Goal: Task Accomplishment & Management: Manage account settings

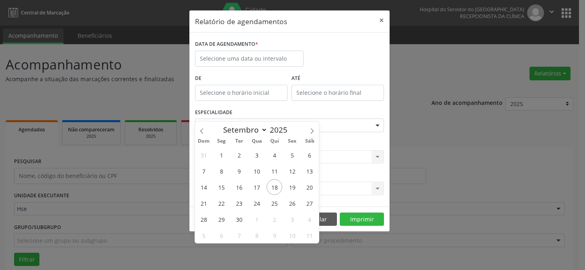
select select "8"
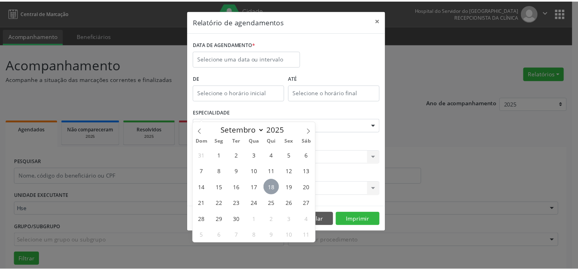
scroll to position [54, 0]
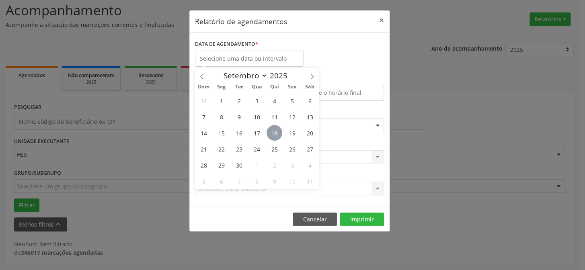
click at [276, 133] on span "18" at bounding box center [274, 133] width 16 height 16
type input "[DATE]"
click at [276, 133] on span "18" at bounding box center [274, 133] width 16 height 16
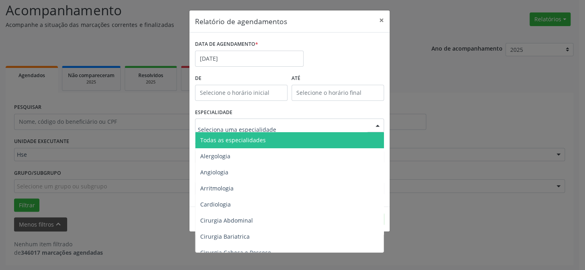
click at [258, 138] on span "Todas as especialidades" at bounding box center [232, 140] width 65 height 8
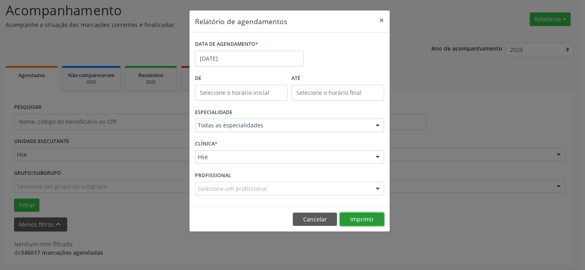
click at [348, 215] on button "Imprimir" at bounding box center [362, 220] width 44 height 14
click at [383, 19] on button "×" at bounding box center [381, 20] width 16 height 20
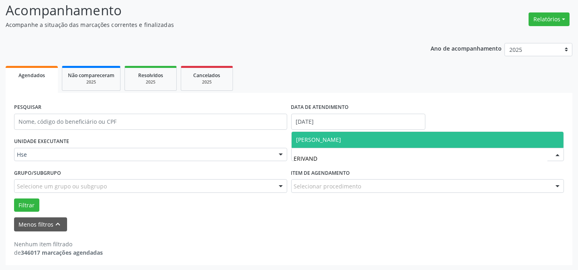
type input "ERIVANDA"
click at [330, 132] on span "[PERSON_NAME]" at bounding box center [428, 140] width 272 height 16
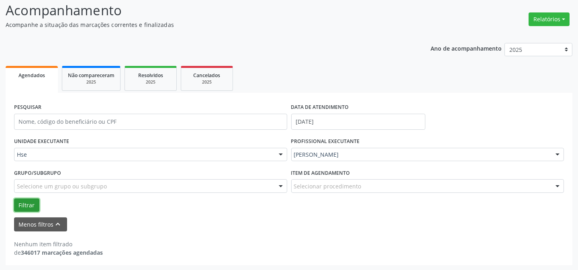
click at [28, 205] on button "Filtrar" at bounding box center [26, 206] width 25 height 14
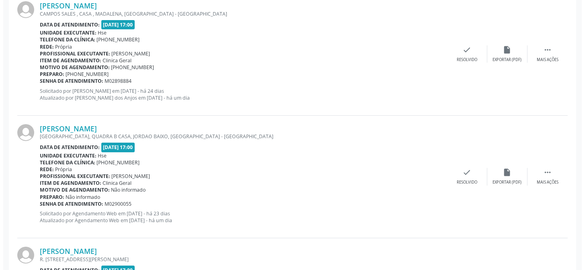
scroll to position [346, 0]
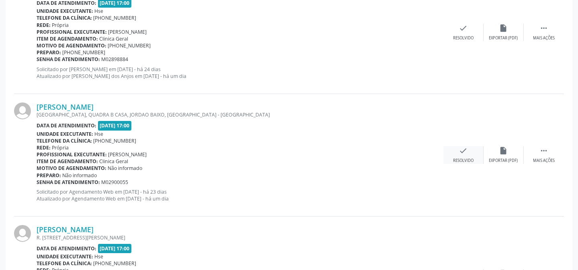
click at [466, 152] on icon "check" at bounding box center [463, 150] width 9 height 9
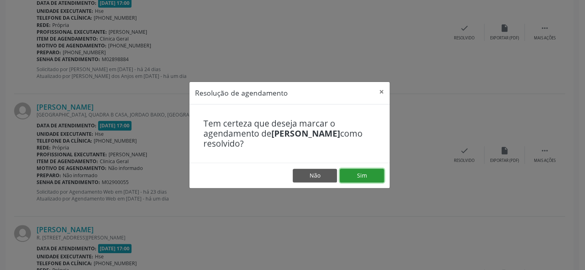
click at [370, 170] on button "Sim" at bounding box center [362, 176] width 44 height 14
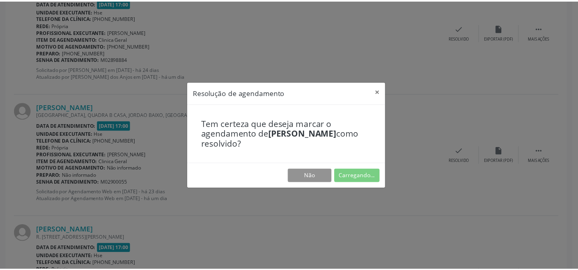
scroll to position [72, 0]
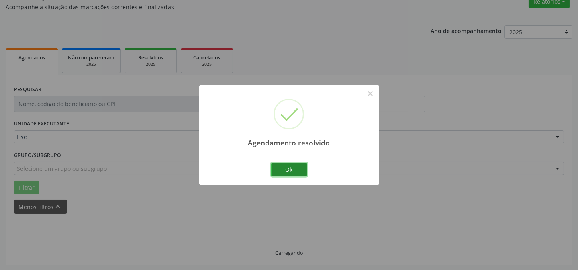
click at [286, 171] on button "Ok" at bounding box center [289, 170] width 36 height 14
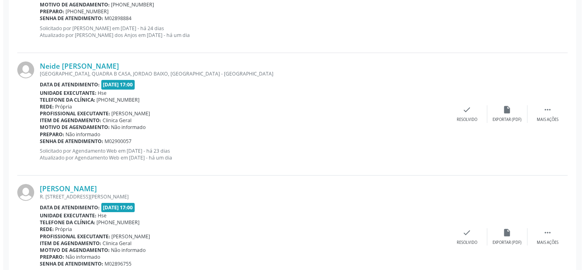
scroll to position [401, 0]
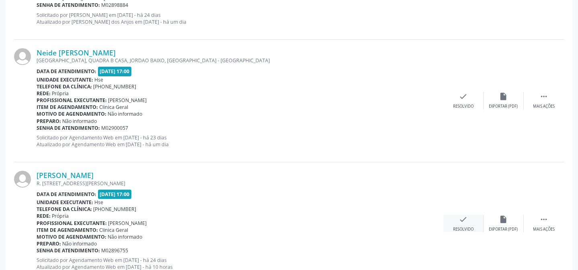
click at [465, 220] on icon "check" at bounding box center [463, 219] width 9 height 9
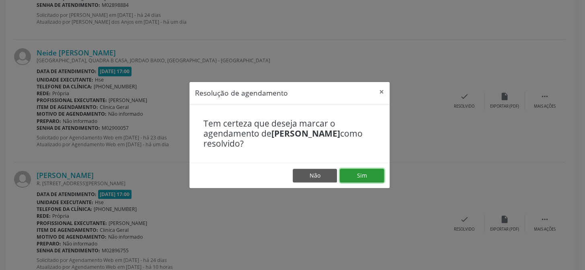
click at [358, 169] on button "Sim" at bounding box center [362, 176] width 44 height 14
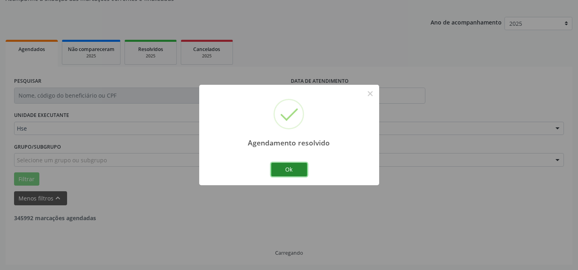
click at [277, 164] on button "Ok" at bounding box center [289, 170] width 36 height 14
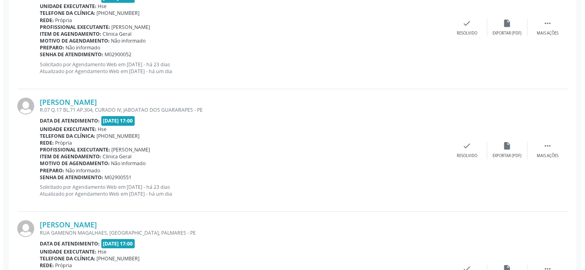
scroll to position [373, 0]
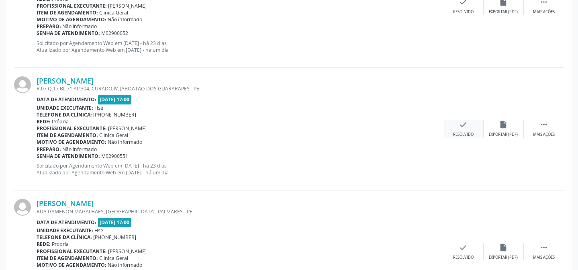
click at [454, 130] on div "check Resolvido" at bounding box center [464, 128] width 40 height 17
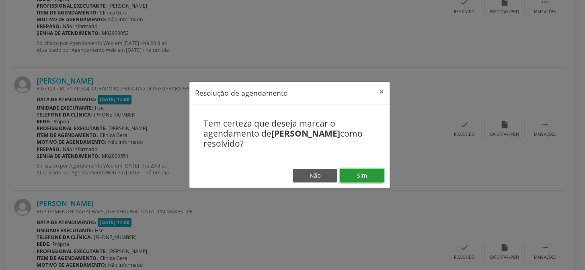
click at [367, 173] on button "Sim" at bounding box center [362, 176] width 44 height 14
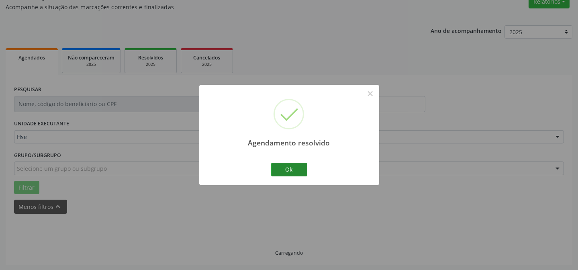
scroll to position [80, 0]
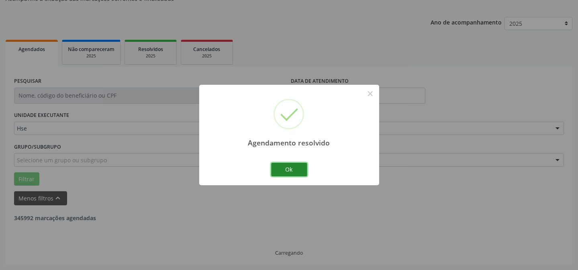
click at [291, 168] on button "Ok" at bounding box center [289, 170] width 36 height 14
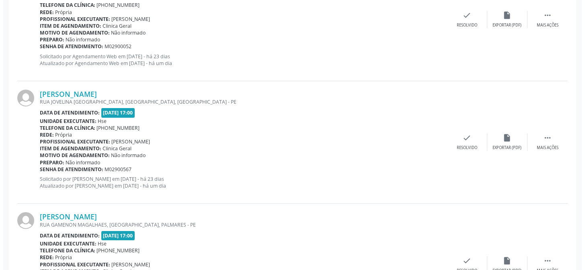
scroll to position [409, 0]
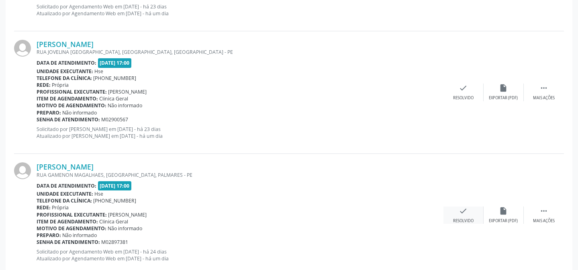
click at [461, 215] on div "check Resolvido" at bounding box center [464, 215] width 40 height 17
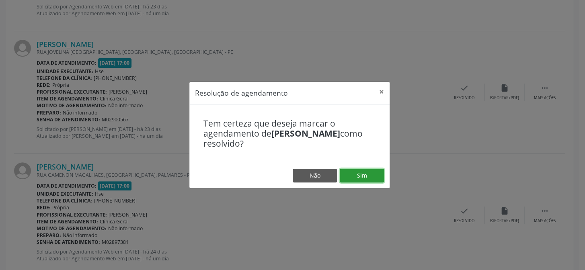
click at [354, 174] on button "Sim" at bounding box center [362, 176] width 44 height 14
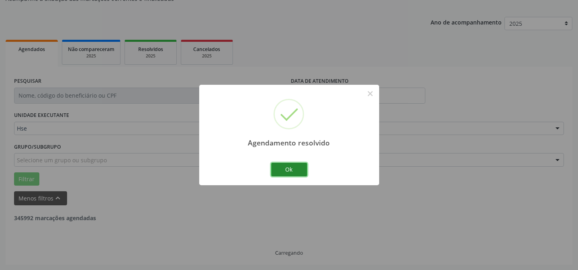
click at [299, 170] on button "Ok" at bounding box center [289, 170] width 36 height 14
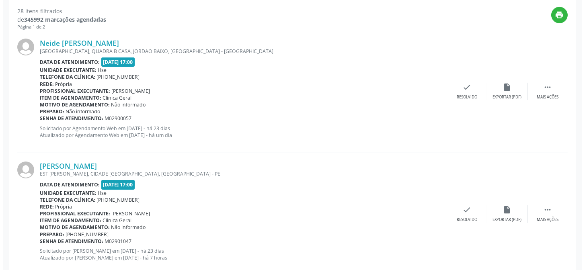
scroll to position [299, 0]
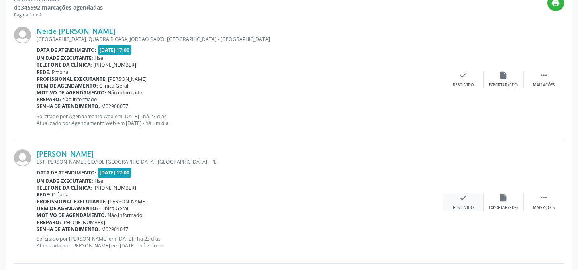
click at [463, 203] on div "check Resolvido" at bounding box center [464, 201] width 40 height 17
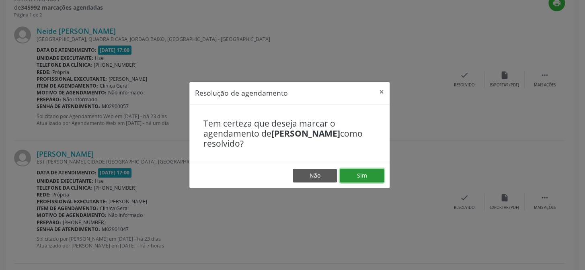
click at [349, 170] on button "Sim" at bounding box center [362, 176] width 44 height 14
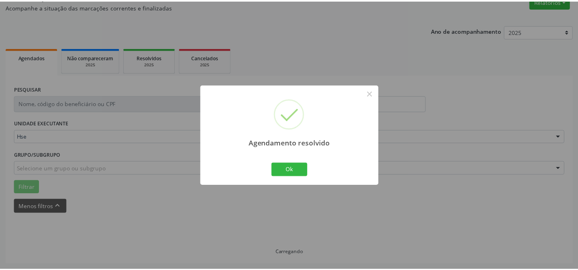
scroll to position [72, 0]
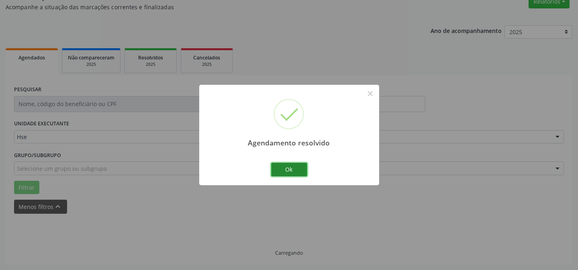
click at [289, 167] on button "Ok" at bounding box center [289, 170] width 36 height 14
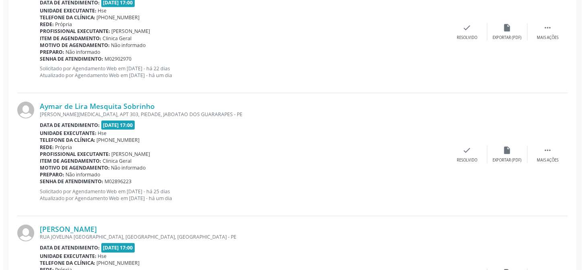
scroll to position [839, 0]
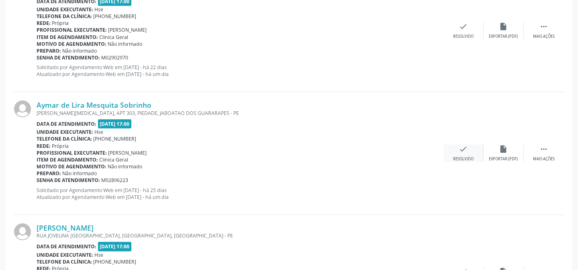
click at [465, 157] on div "Resolvido" at bounding box center [463, 159] width 20 height 6
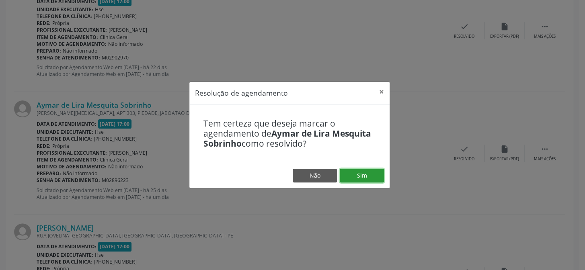
click at [366, 174] on button "Sim" at bounding box center [362, 176] width 44 height 14
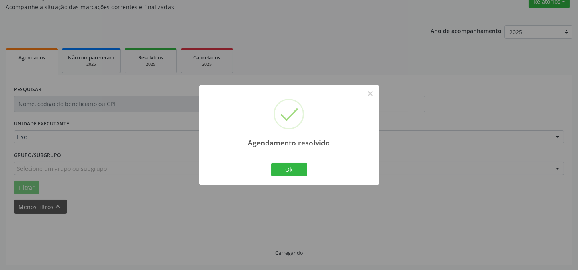
scroll to position [80, 0]
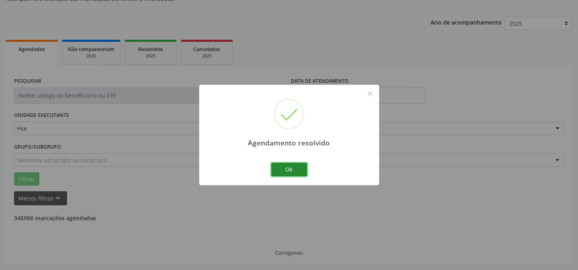
click at [285, 166] on button "Ok" at bounding box center [289, 170] width 36 height 14
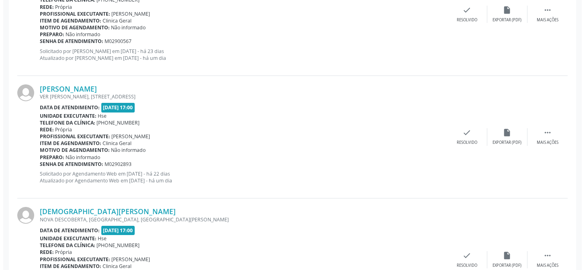
scroll to position [336, 0]
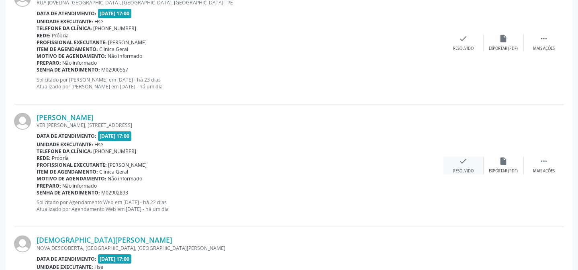
click at [450, 162] on div "check Resolvido" at bounding box center [464, 165] width 40 height 17
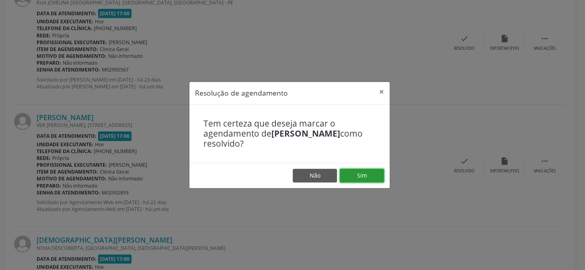
click at [366, 174] on button "Sim" at bounding box center [362, 176] width 44 height 14
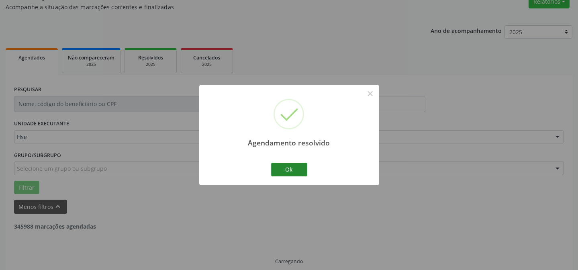
scroll to position [80, 0]
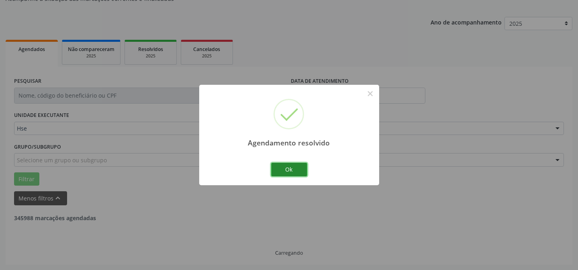
click at [295, 164] on button "Ok" at bounding box center [289, 170] width 36 height 14
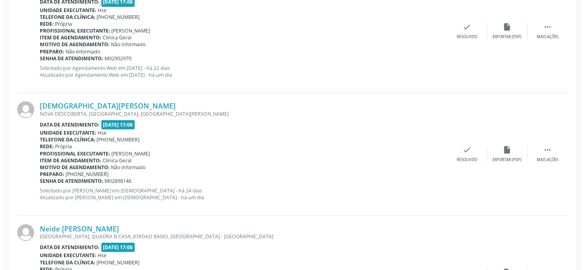
scroll to position [482, 0]
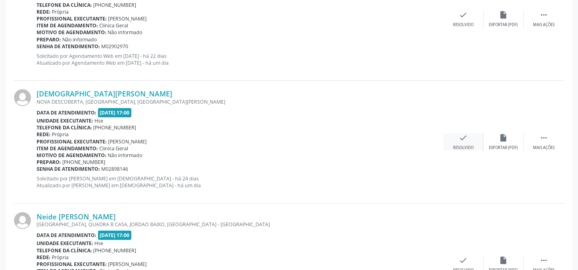
click at [461, 143] on div "check Resolvido" at bounding box center [464, 141] width 40 height 17
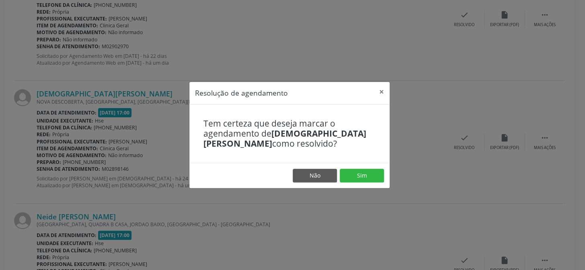
click at [365, 168] on footer "Não Sim" at bounding box center [289, 175] width 200 height 25
click at [367, 172] on button "Sim" at bounding box center [362, 176] width 44 height 14
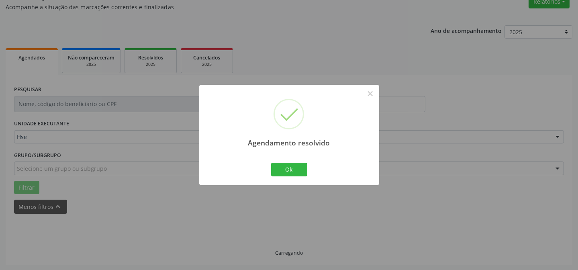
scroll to position [80, 0]
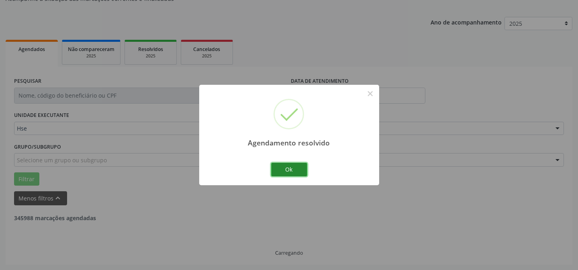
click at [286, 168] on button "Ok" at bounding box center [289, 170] width 36 height 14
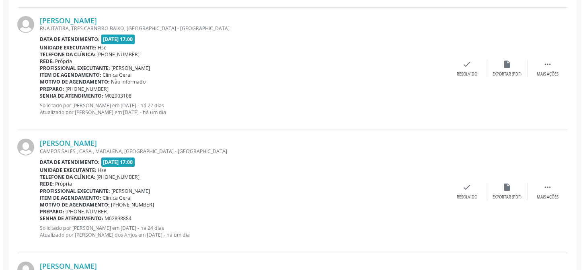
scroll to position [446, 0]
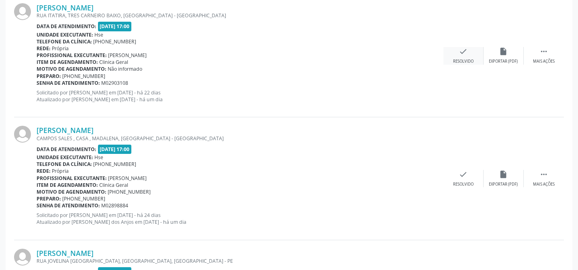
click at [462, 52] on icon "check" at bounding box center [463, 51] width 9 height 9
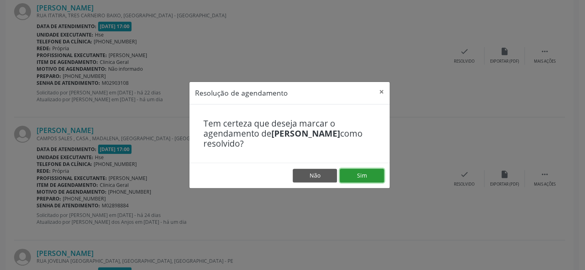
click at [352, 174] on button "Sim" at bounding box center [362, 176] width 44 height 14
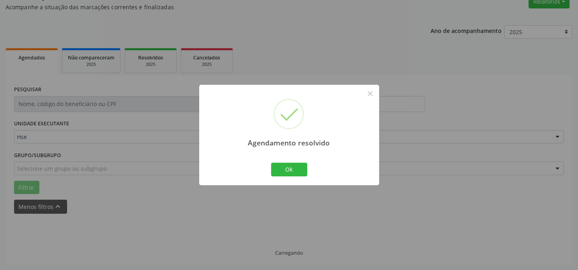
scroll to position [80, 0]
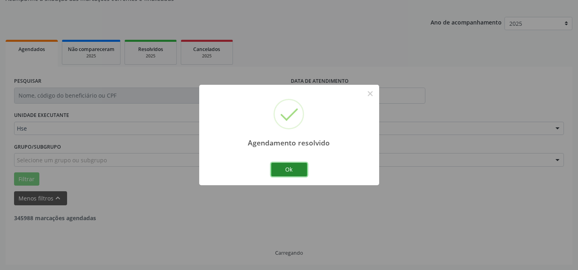
click at [283, 169] on button "Ok" at bounding box center [289, 170] width 36 height 14
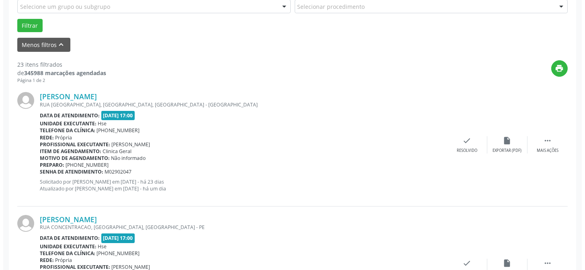
scroll to position [263, 0]
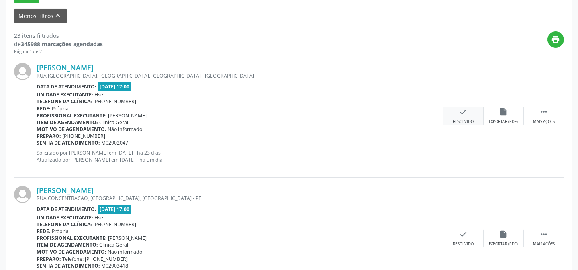
click at [461, 115] on icon "check" at bounding box center [463, 111] width 9 height 9
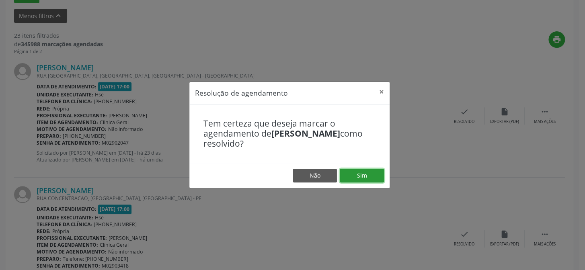
click at [363, 174] on button "Sim" at bounding box center [362, 176] width 44 height 14
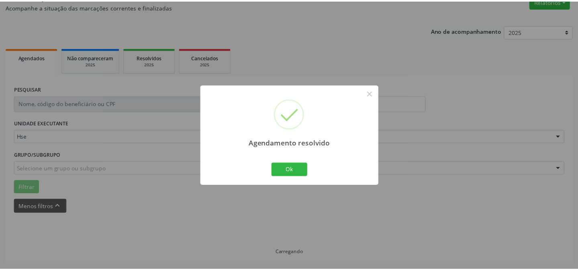
scroll to position [72, 0]
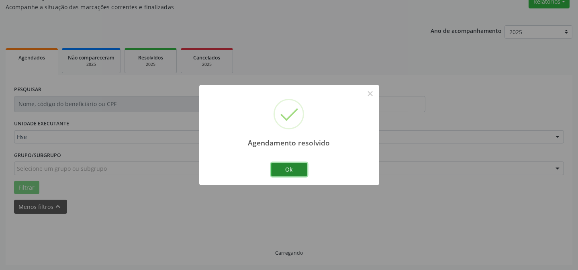
click at [305, 168] on button "Ok" at bounding box center [289, 170] width 36 height 14
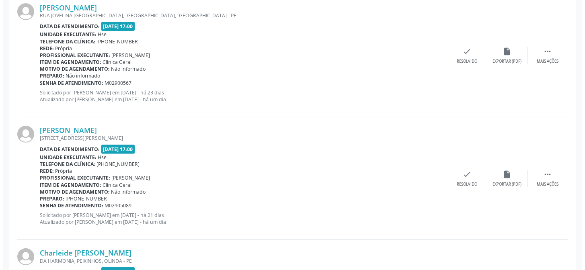
scroll to position [693, 0]
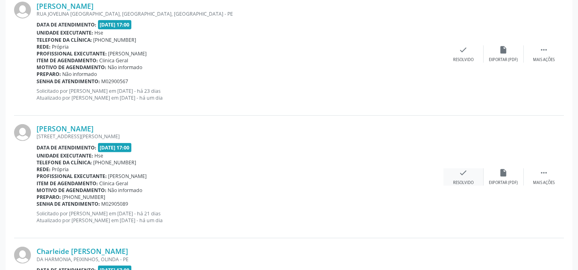
click at [473, 176] on div "check Resolvido" at bounding box center [464, 176] width 40 height 17
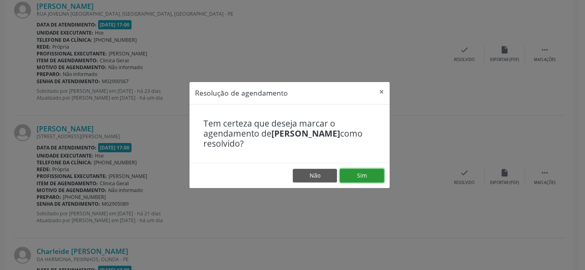
click at [365, 174] on button "Sim" at bounding box center [362, 176] width 44 height 14
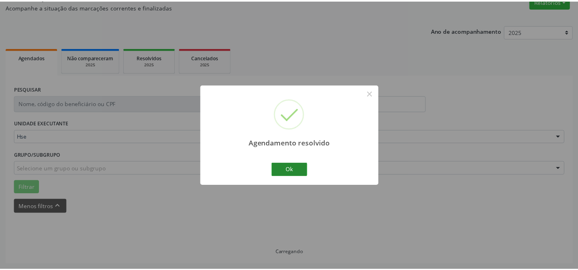
scroll to position [72, 0]
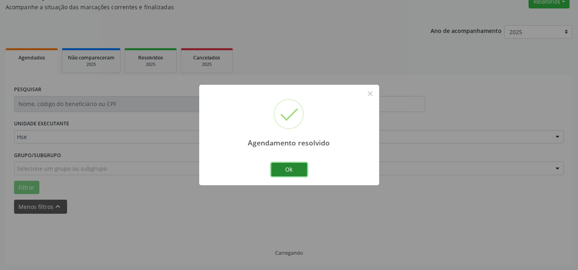
click at [290, 170] on button "Ok" at bounding box center [289, 170] width 36 height 14
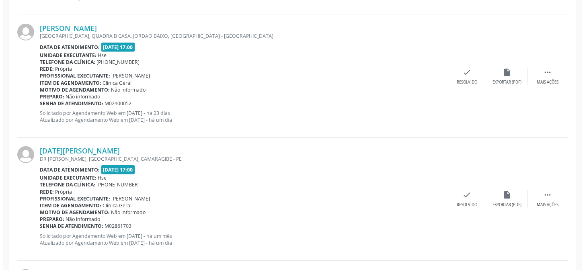
scroll to position [1423, 0]
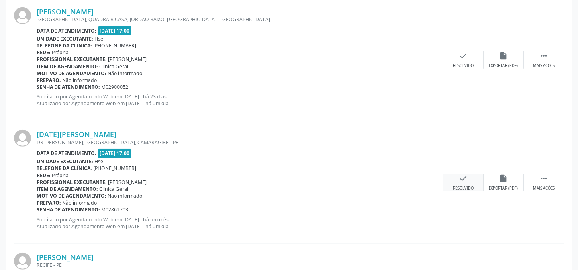
click at [460, 180] on icon "check" at bounding box center [463, 178] width 9 height 9
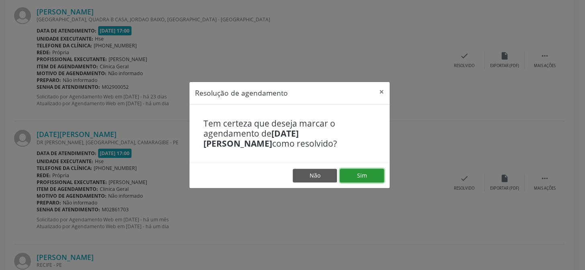
click at [358, 177] on button "Sim" at bounding box center [362, 176] width 44 height 14
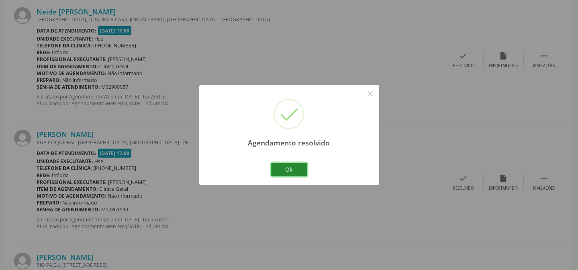
click at [292, 167] on button "Ok" at bounding box center [289, 170] width 36 height 14
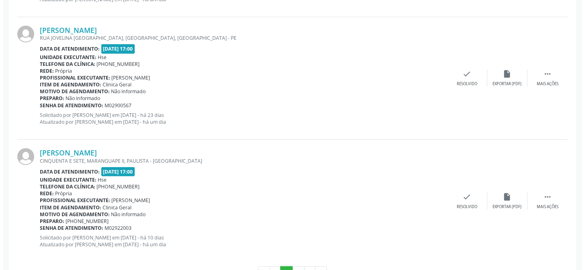
scroll to position [1898, 0]
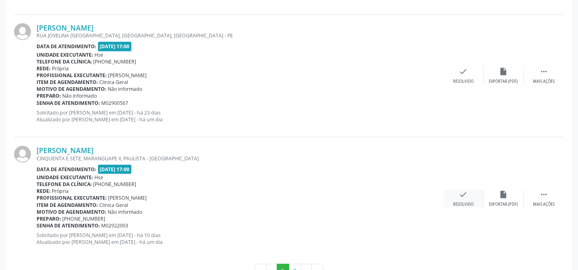
click at [459, 192] on icon "check" at bounding box center [463, 194] width 9 height 9
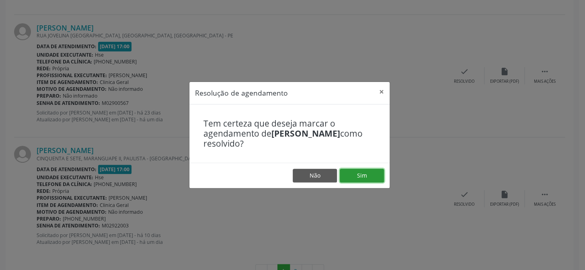
click at [347, 179] on button "Sim" at bounding box center [362, 176] width 44 height 14
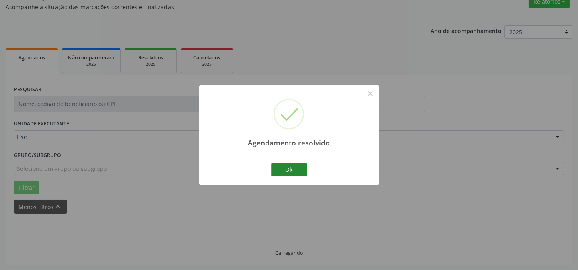
scroll to position [80, 0]
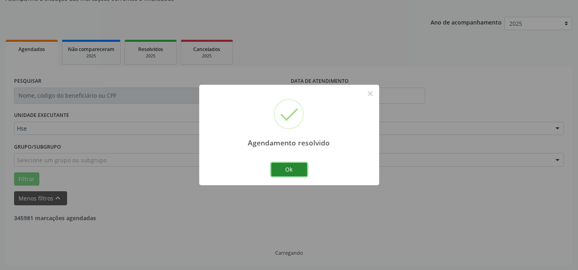
click at [288, 168] on button "Ok" at bounding box center [289, 170] width 36 height 14
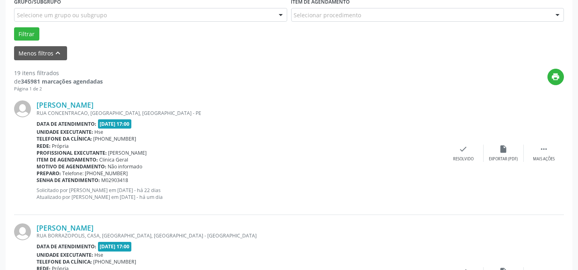
scroll to position [226, 0]
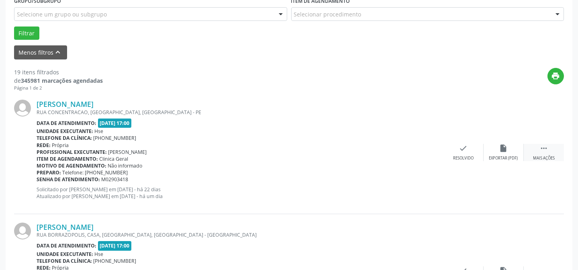
click at [543, 145] on icon "" at bounding box center [544, 148] width 9 height 9
click at [492, 150] on div "alarm_off Não compareceu" at bounding box center [504, 152] width 40 height 17
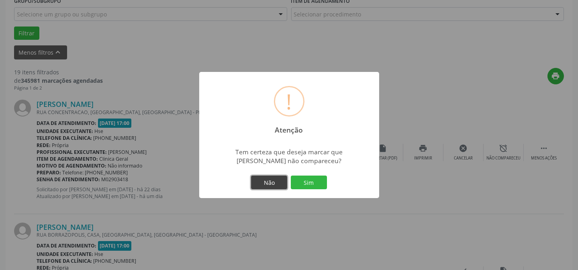
click at [270, 177] on button "Não" at bounding box center [269, 183] width 36 height 14
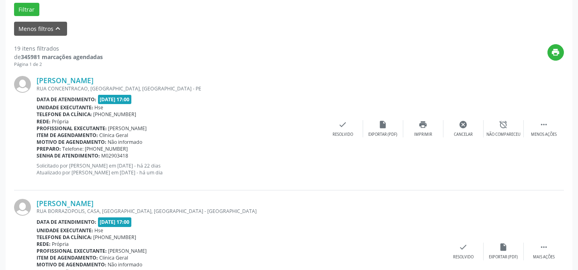
scroll to position [263, 0]
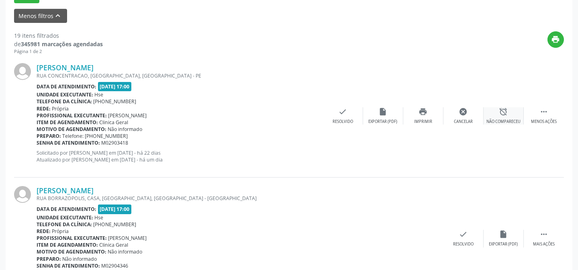
click at [492, 110] on div "alarm_off Não compareceu" at bounding box center [504, 115] width 40 height 17
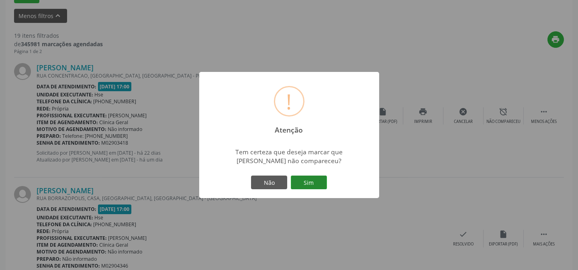
click at [305, 181] on button "Sim" at bounding box center [309, 183] width 36 height 14
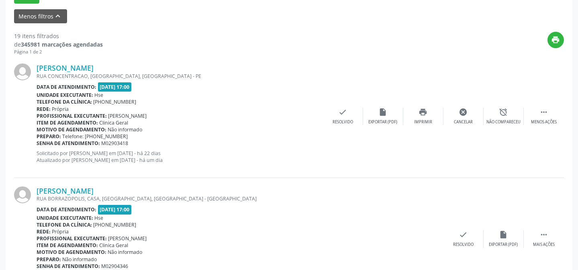
scroll to position [80, 0]
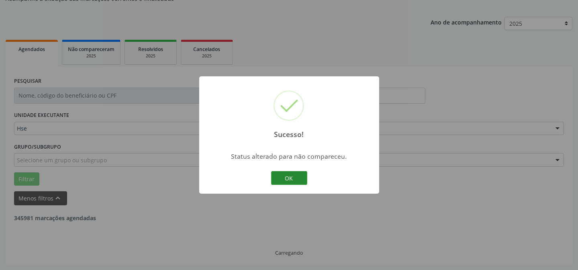
click at [276, 172] on button "OK" at bounding box center [289, 178] width 36 height 14
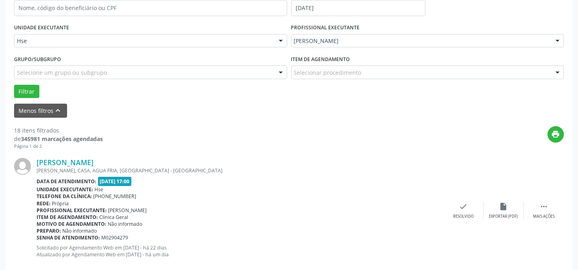
scroll to position [226, 0]
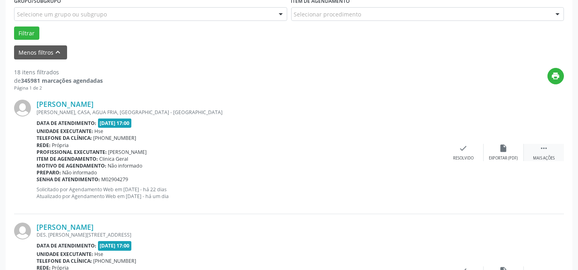
click at [536, 150] on div " Mais ações" at bounding box center [544, 152] width 40 height 17
click at [510, 153] on div "alarm_off Não compareceu" at bounding box center [504, 152] width 40 height 17
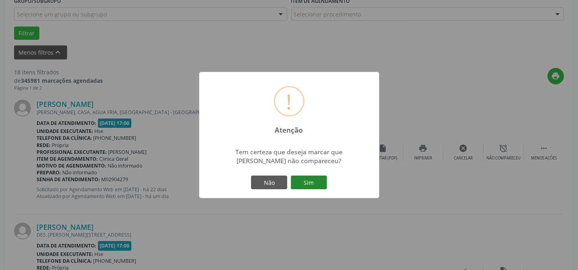
click at [303, 182] on button "Sim" at bounding box center [309, 183] width 36 height 14
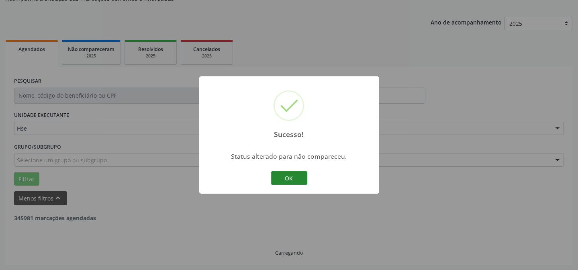
click at [276, 174] on button "OK" at bounding box center [289, 178] width 36 height 14
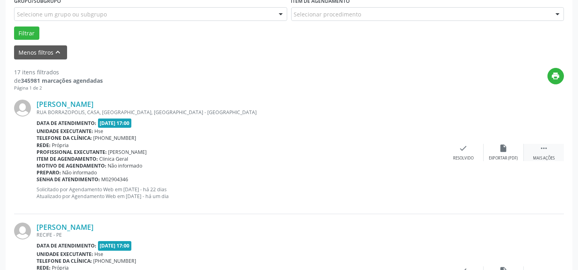
click at [539, 153] on div " Mais ações" at bounding box center [544, 152] width 40 height 17
click at [501, 150] on icon "alarm_off" at bounding box center [503, 148] width 9 height 9
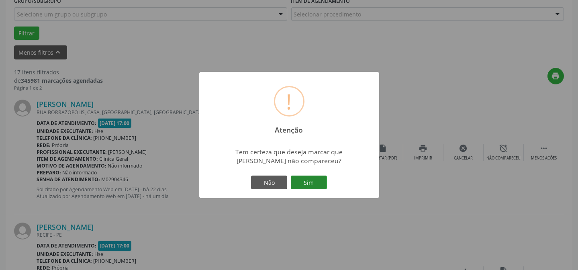
click at [310, 186] on button "Sim" at bounding box center [309, 183] width 36 height 14
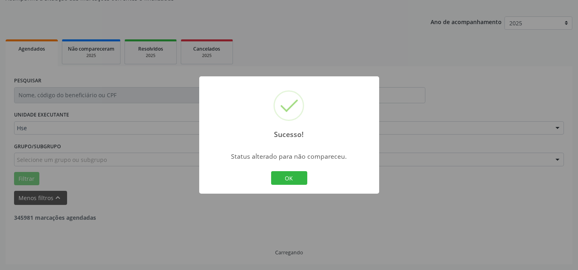
scroll to position [80, 0]
click at [291, 180] on button "OK" at bounding box center [289, 178] width 36 height 14
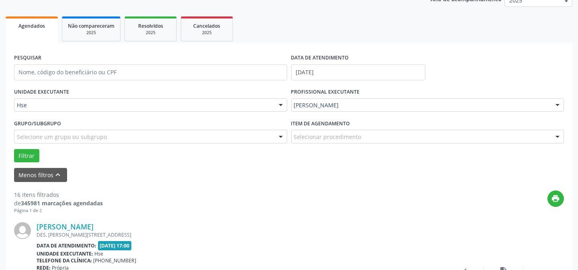
scroll to position [153, 0]
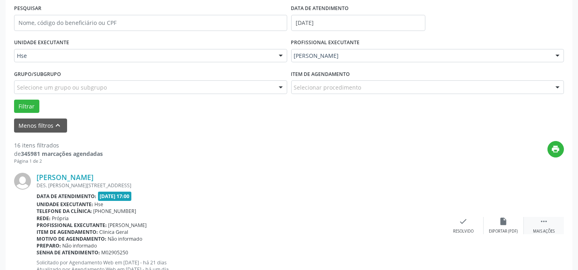
click at [540, 218] on icon "" at bounding box center [544, 221] width 9 height 9
click at [511, 220] on div "alarm_off Não compareceu" at bounding box center [504, 225] width 40 height 17
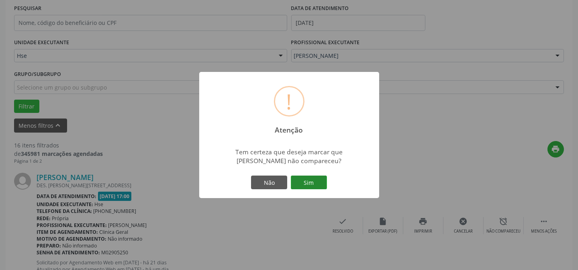
click at [309, 180] on button "Sim" at bounding box center [309, 183] width 36 height 14
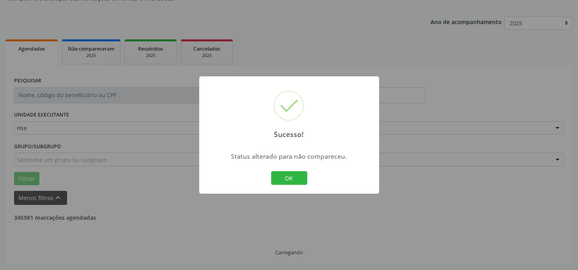
scroll to position [80, 0]
click at [293, 180] on button "OK" at bounding box center [289, 178] width 36 height 14
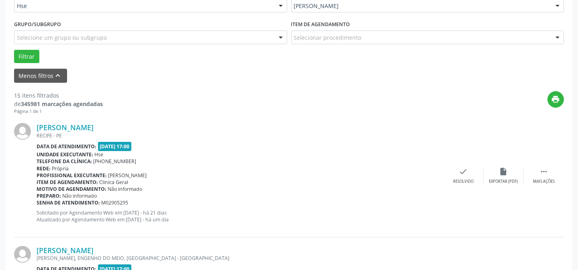
scroll to position [226, 0]
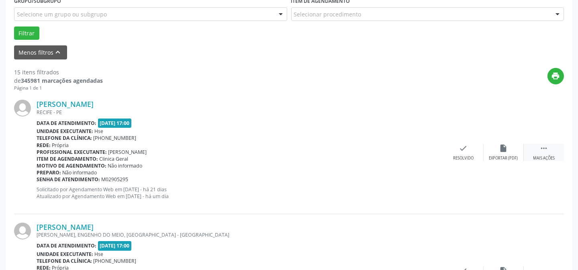
click at [544, 154] on div " Mais ações" at bounding box center [544, 152] width 40 height 17
click at [501, 148] on icon "alarm_off" at bounding box center [503, 148] width 9 height 9
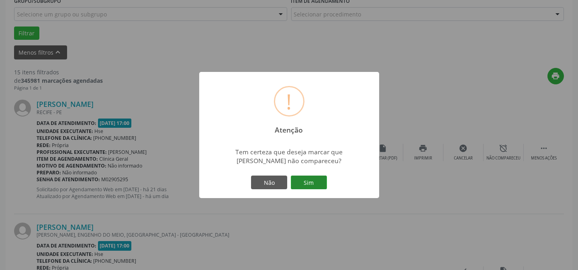
click at [314, 180] on button "Sim" at bounding box center [309, 183] width 36 height 14
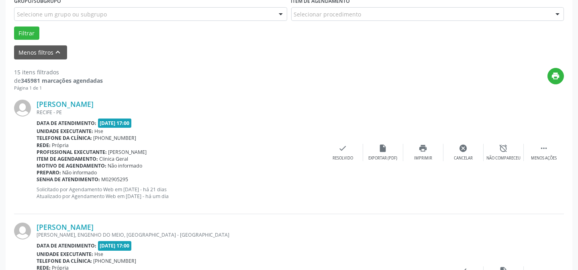
scroll to position [80, 0]
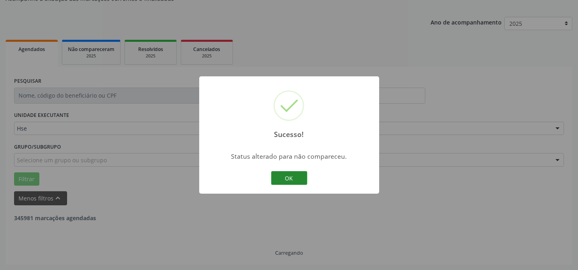
click at [285, 174] on button "OK" at bounding box center [289, 178] width 36 height 14
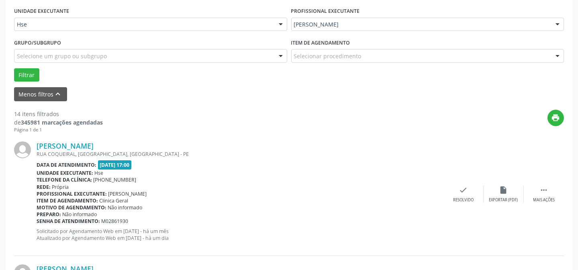
scroll to position [190, 0]
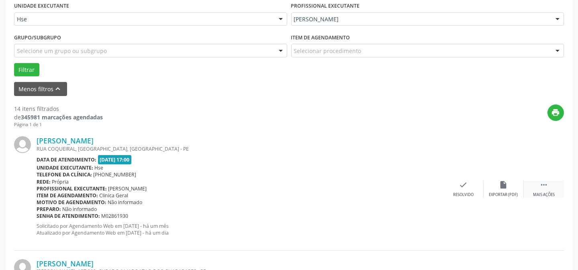
click at [545, 189] on div " Mais ações" at bounding box center [544, 188] width 40 height 17
click at [497, 186] on div "alarm_off Não compareceu" at bounding box center [504, 188] width 40 height 17
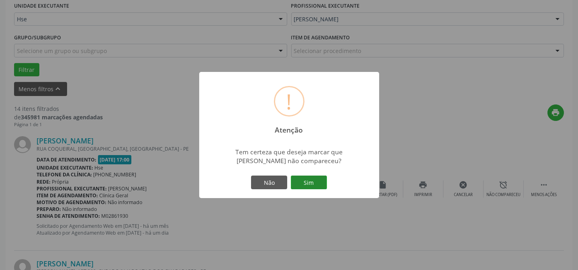
click at [316, 180] on button "Sim" at bounding box center [309, 183] width 36 height 14
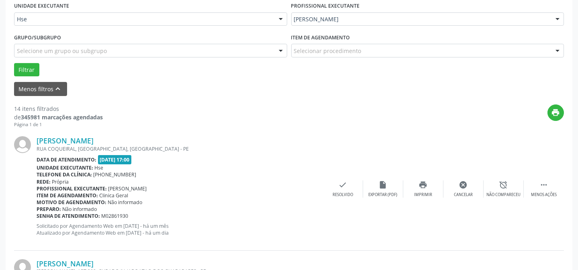
scroll to position [80, 0]
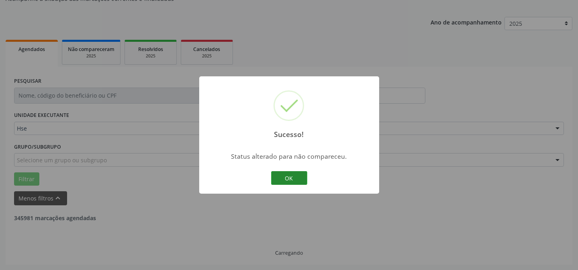
click at [291, 182] on button "OK" at bounding box center [289, 178] width 36 height 14
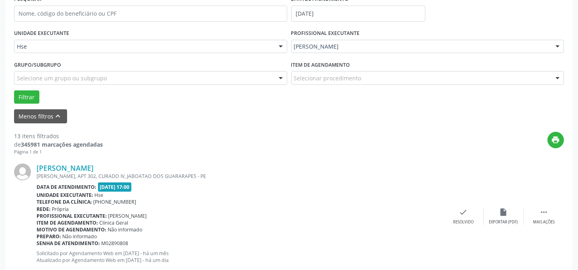
scroll to position [190, 0]
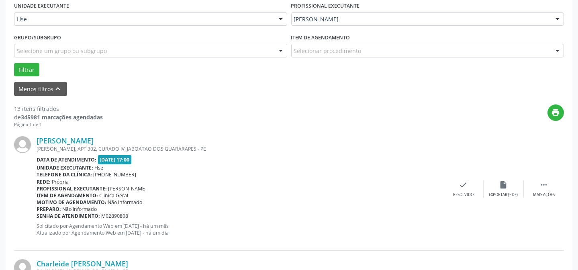
click at [551, 178] on div "[PERSON_NAME] [PERSON_NAME], APT 302, CURADO IV, JABOATAO DOS GUARARAPES - PE D…" at bounding box center [289, 189] width 550 height 123
click at [538, 192] on div "Mais ações" at bounding box center [544, 195] width 22 height 6
click at [504, 186] on icon "alarm_off" at bounding box center [503, 184] width 9 height 9
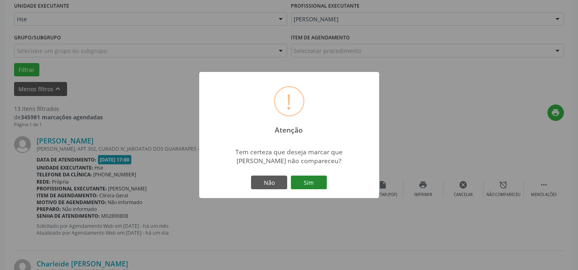
click at [323, 181] on button "Sim" at bounding box center [309, 183] width 36 height 14
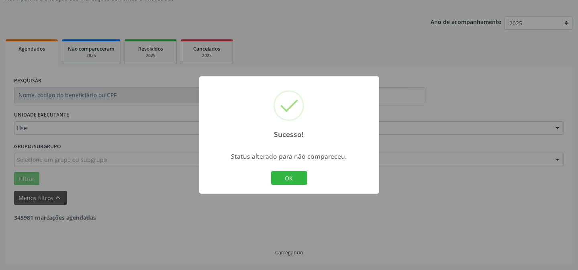
scroll to position [80, 0]
click at [289, 177] on button "OK" at bounding box center [289, 178] width 36 height 14
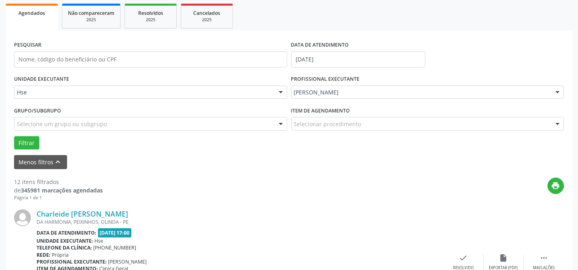
scroll to position [153, 0]
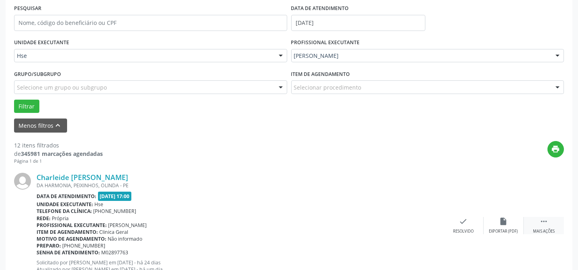
click at [546, 220] on icon "" at bounding box center [544, 221] width 9 height 9
click at [506, 215] on div "Charleide [PERSON_NAME] DA HARMONIA, PEIXINHOS, OLINDA - PE Data de atendimento…" at bounding box center [289, 225] width 550 height 123
click at [498, 221] on div "alarm_off Não compareceu" at bounding box center [504, 225] width 40 height 17
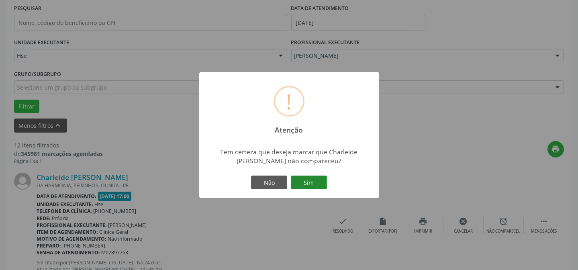
click at [314, 188] on button "Sim" at bounding box center [309, 183] width 36 height 14
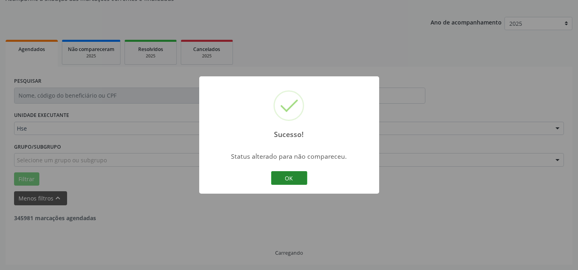
click at [295, 182] on button "OK" at bounding box center [289, 178] width 36 height 14
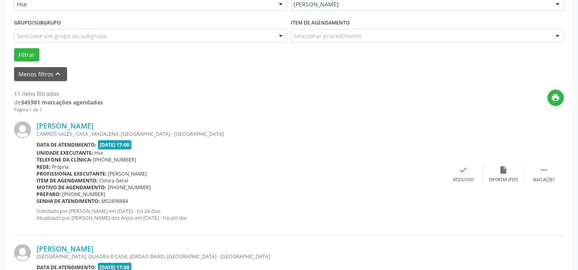
scroll to position [226, 0]
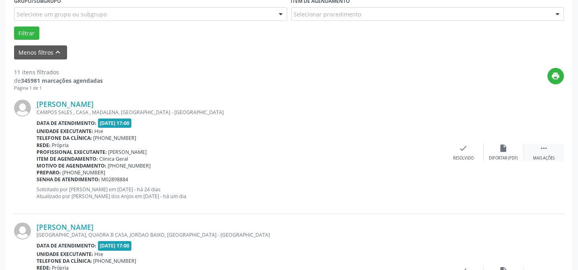
click at [549, 153] on div " Mais ações" at bounding box center [544, 152] width 40 height 17
click at [506, 150] on icon "alarm_off" at bounding box center [503, 148] width 9 height 9
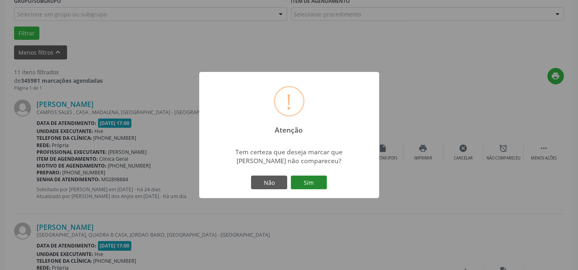
click at [314, 178] on button "Sim" at bounding box center [309, 183] width 36 height 14
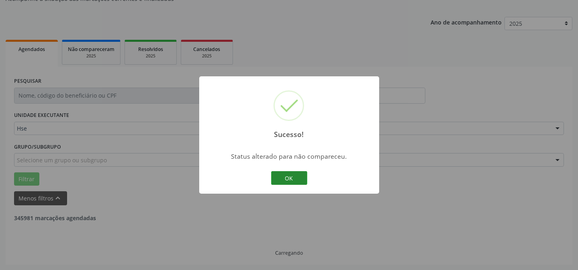
click at [301, 174] on button "OK" at bounding box center [289, 178] width 36 height 14
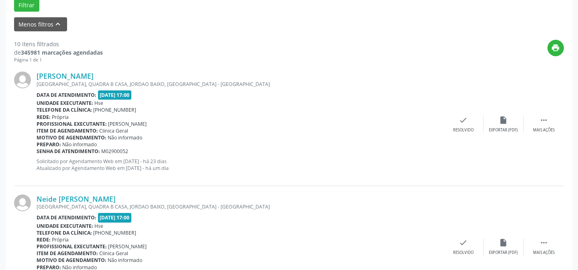
scroll to position [263, 0]
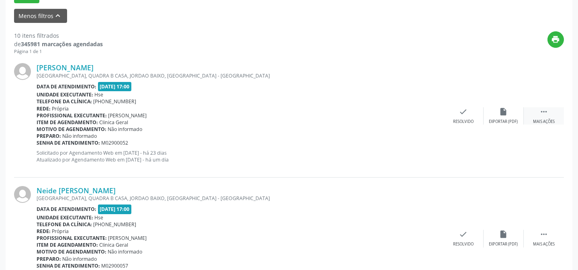
click at [548, 115] on icon "" at bounding box center [544, 111] width 9 height 9
click at [498, 115] on div "alarm_off Não compareceu" at bounding box center [504, 115] width 40 height 17
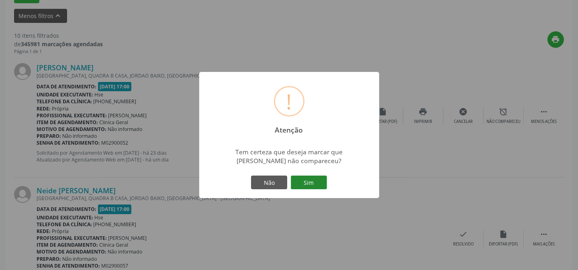
click at [311, 178] on button "Sim" at bounding box center [309, 183] width 36 height 14
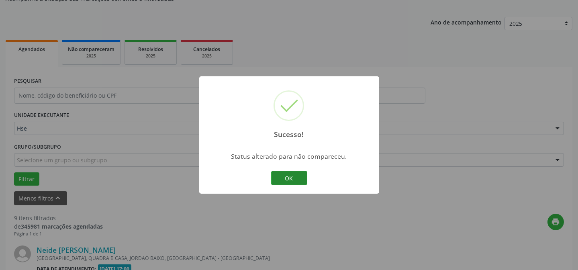
scroll to position [262, 0]
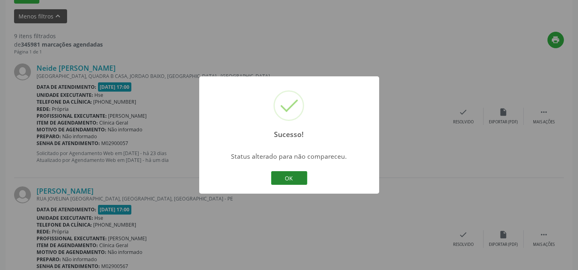
click at [295, 174] on button "OK" at bounding box center [289, 178] width 36 height 14
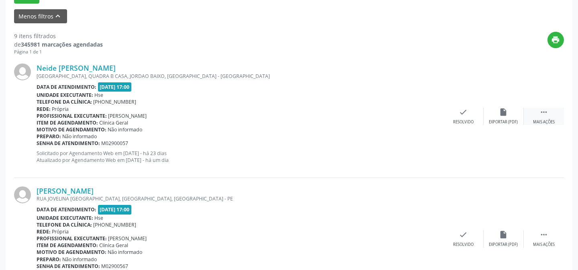
click at [543, 113] on icon "" at bounding box center [544, 112] width 9 height 9
click at [503, 114] on icon "alarm_off" at bounding box center [503, 112] width 9 height 9
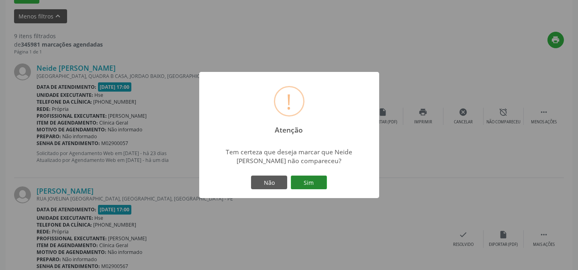
click at [301, 178] on button "Sim" at bounding box center [309, 183] width 36 height 14
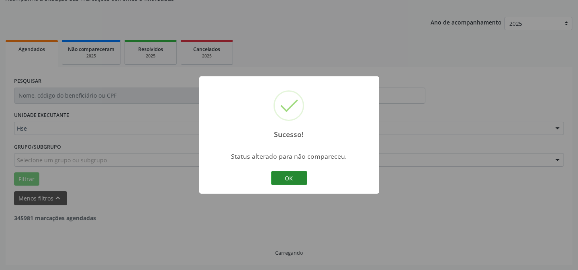
click at [284, 175] on button "OK" at bounding box center [289, 178] width 36 height 14
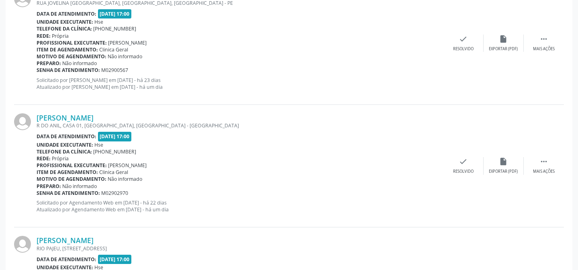
scroll to position [299, 0]
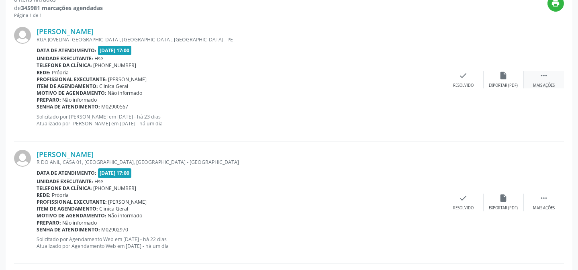
click at [551, 77] on div " Mais ações" at bounding box center [544, 79] width 40 height 17
click at [493, 83] on div "Não compareceu" at bounding box center [504, 86] width 34 height 6
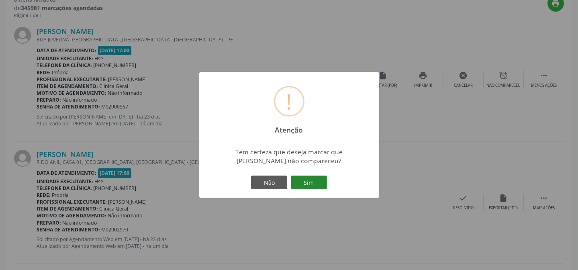
click at [316, 180] on button "Sim" at bounding box center [309, 183] width 36 height 14
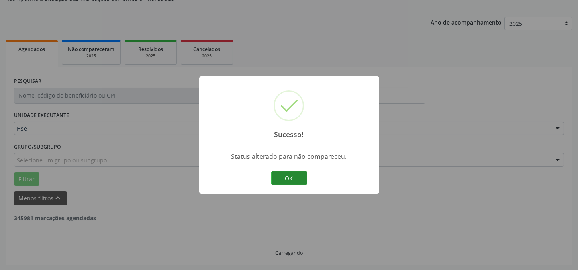
click at [283, 179] on button "OK" at bounding box center [289, 178] width 36 height 14
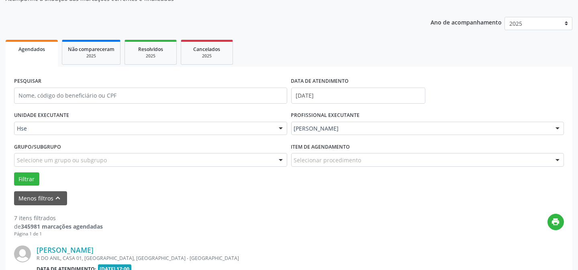
scroll to position [299, 0]
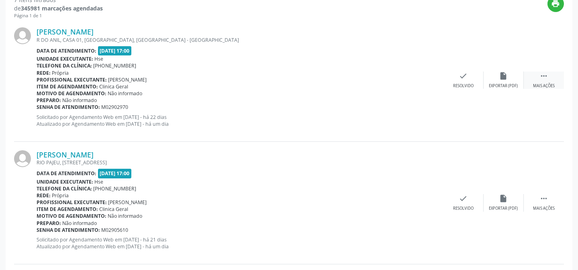
click at [539, 80] on div " Mais ações" at bounding box center [544, 80] width 40 height 17
click at [489, 84] on div "Não compareceu" at bounding box center [504, 86] width 34 height 6
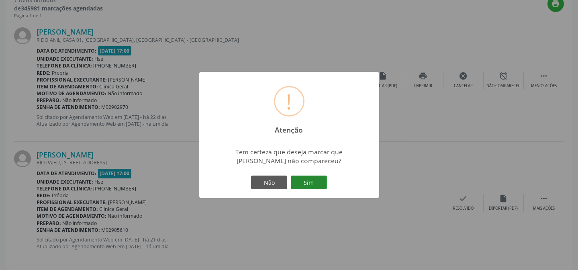
click at [316, 178] on button "Sim" at bounding box center [309, 183] width 36 height 14
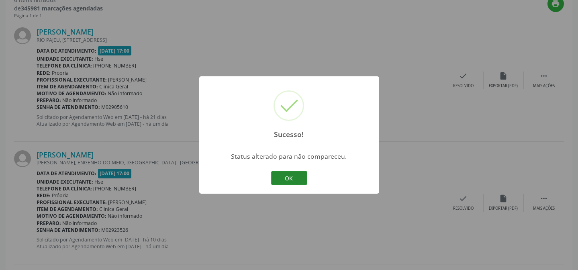
click at [287, 175] on button "OK" at bounding box center [289, 178] width 36 height 14
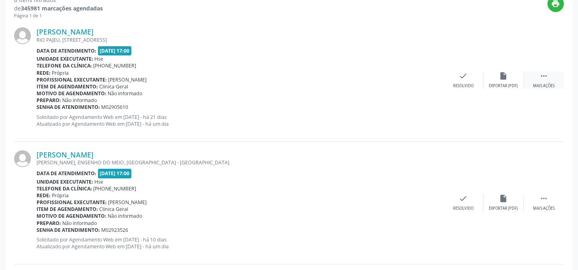
click at [558, 79] on div " Mais ações" at bounding box center [544, 80] width 40 height 17
click at [502, 80] on icon "alarm_off" at bounding box center [503, 76] width 9 height 9
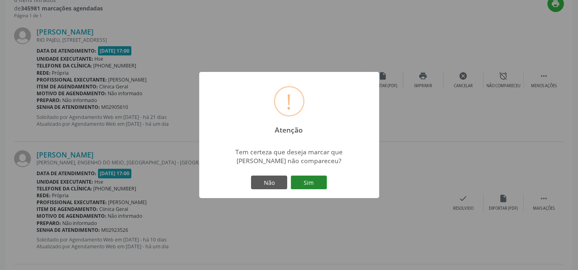
click at [313, 176] on button "Sim" at bounding box center [309, 183] width 36 height 14
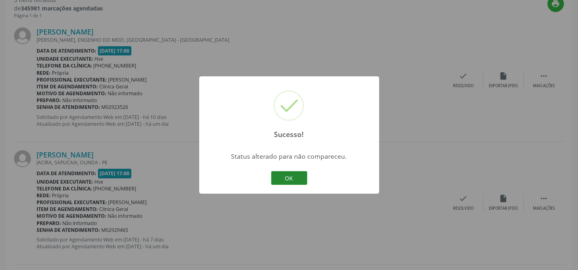
click at [287, 172] on button "OK" at bounding box center [289, 178] width 36 height 14
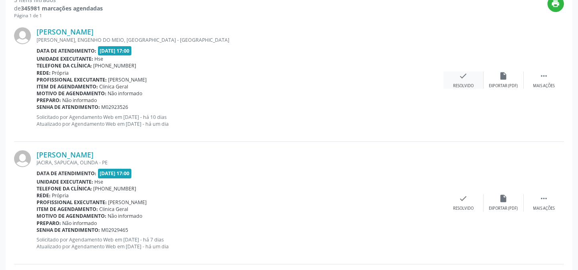
click at [463, 83] on div "Resolvido" at bounding box center [463, 86] width 20 height 6
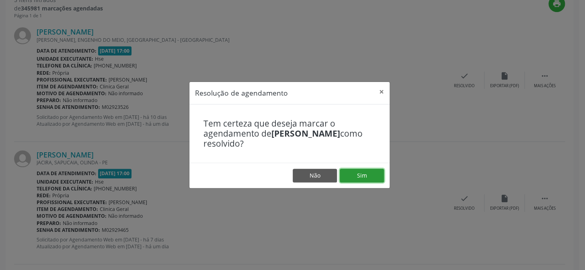
click at [370, 170] on button "Sim" at bounding box center [362, 176] width 44 height 14
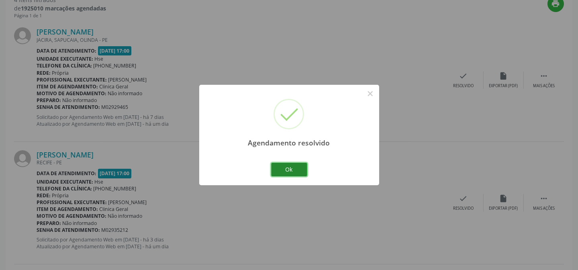
click at [277, 170] on button "Ok" at bounding box center [289, 170] width 36 height 14
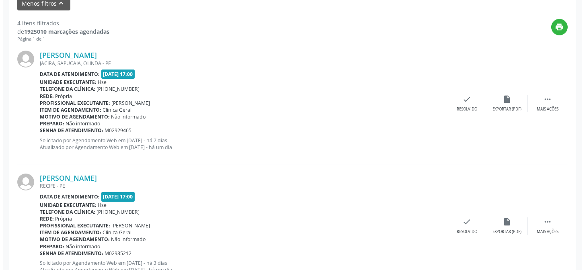
scroll to position [262, 0]
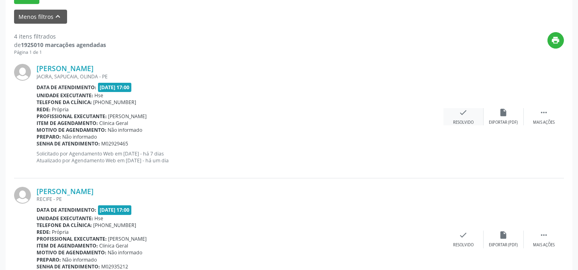
click at [458, 111] on div "check Resolvido" at bounding box center [464, 116] width 40 height 17
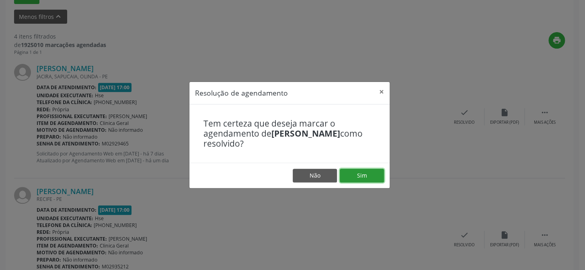
click at [369, 174] on button "Sim" at bounding box center [362, 176] width 44 height 14
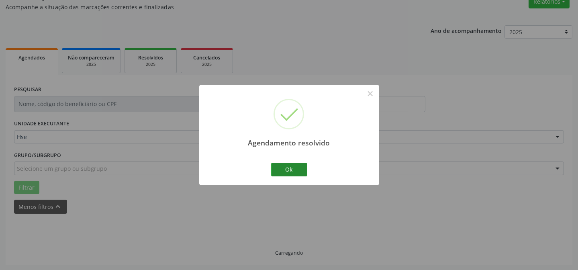
scroll to position [80, 0]
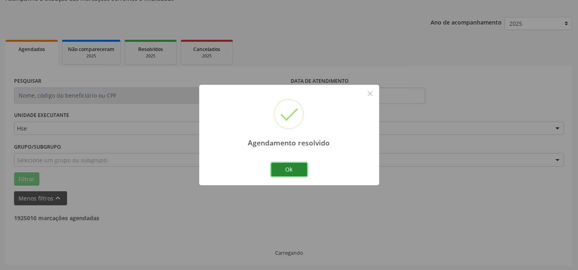
click at [294, 166] on button "Ok" at bounding box center [289, 170] width 36 height 14
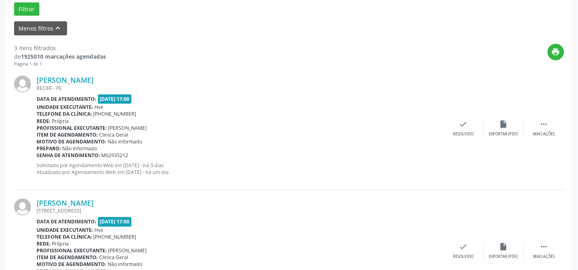
scroll to position [299, 0]
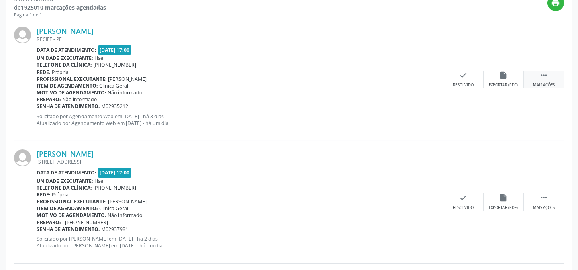
click at [555, 77] on div " Mais ações" at bounding box center [544, 79] width 40 height 17
click at [515, 82] on div "Não compareceu" at bounding box center [504, 85] width 34 height 6
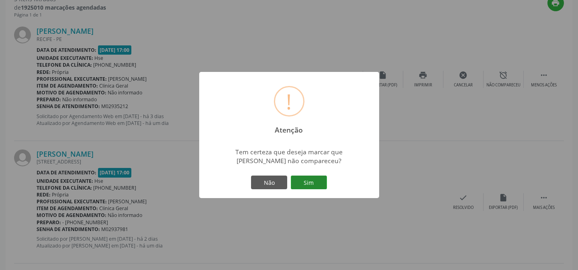
click at [305, 184] on button "Sim" at bounding box center [309, 183] width 36 height 14
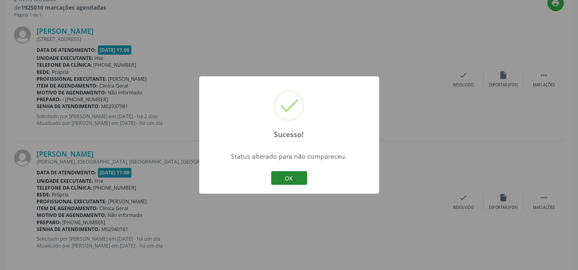
click at [290, 180] on button "OK" at bounding box center [289, 178] width 36 height 14
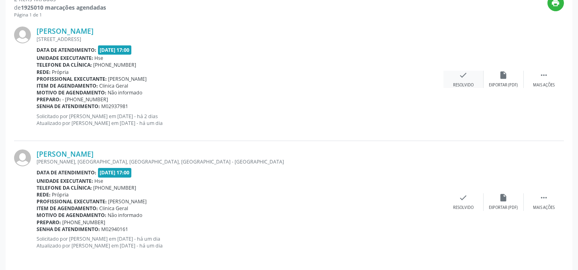
click at [464, 80] on div "check Resolvido" at bounding box center [464, 79] width 40 height 17
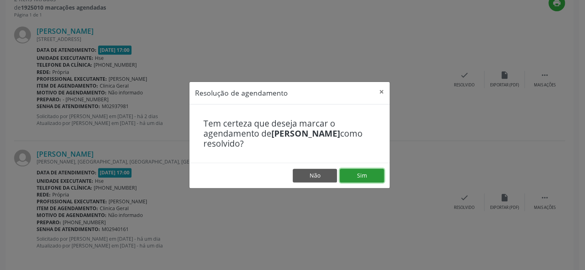
click at [370, 176] on button "Sim" at bounding box center [362, 176] width 44 height 14
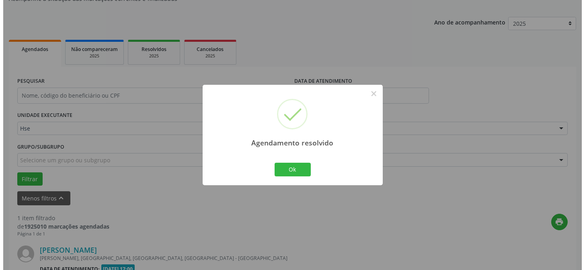
scroll to position [184, 0]
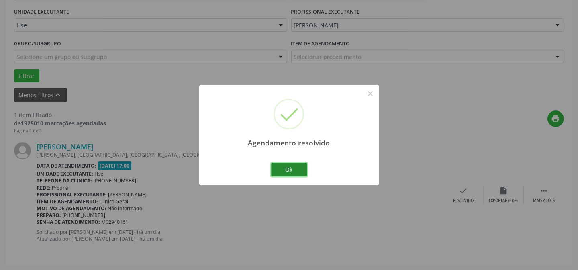
click at [293, 172] on button "Ok" at bounding box center [289, 170] width 36 height 14
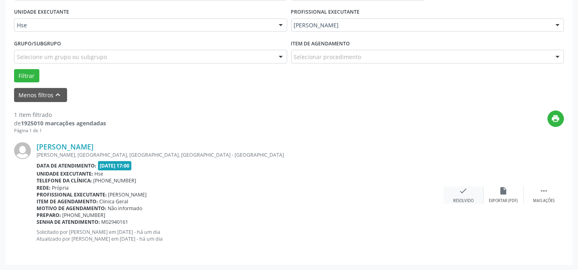
click at [465, 194] on icon "check" at bounding box center [463, 190] width 9 height 9
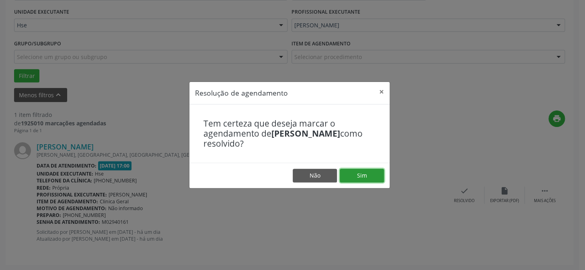
click at [369, 175] on button "Sim" at bounding box center [362, 176] width 44 height 14
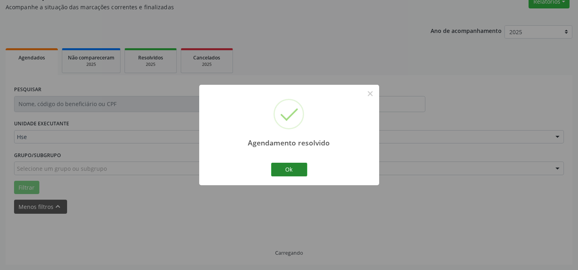
scroll to position [54, 0]
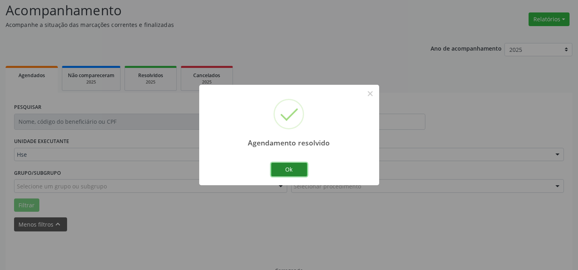
click at [292, 171] on button "Ok" at bounding box center [289, 170] width 36 height 14
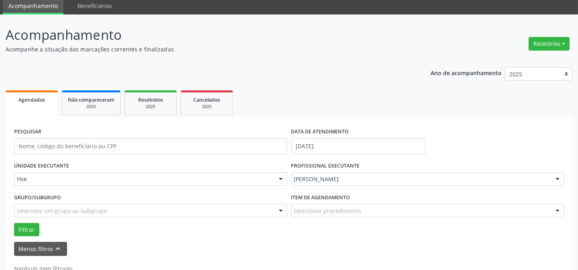
scroll to position [0, 0]
